Goal: Task Accomplishment & Management: Manage account settings

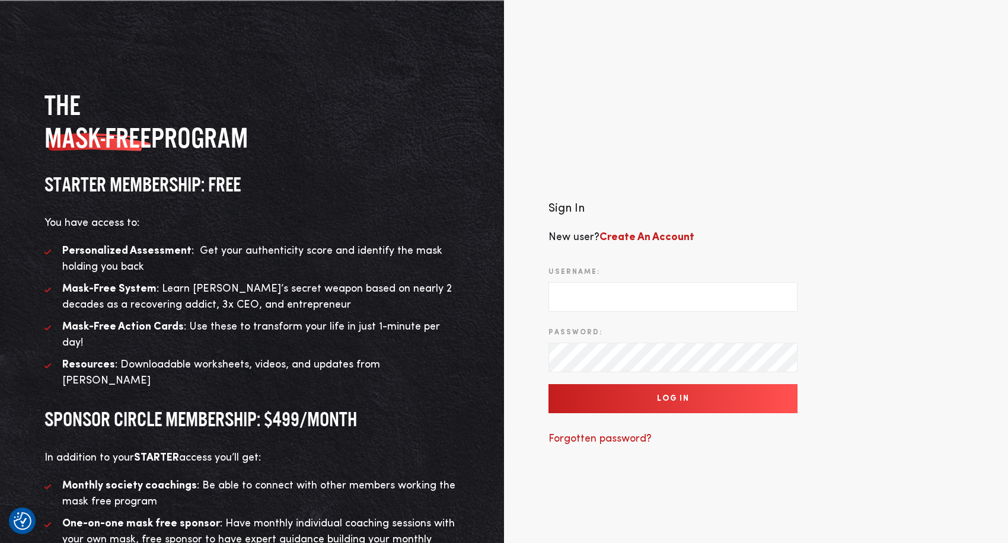
click at [603, 283] on input "Username:" at bounding box center [672, 297] width 249 height 30
type input "support@twohourssleep.com"
click at [585, 384] on input "Log In" at bounding box center [672, 398] width 249 height 29
